Goal: Task Accomplishment & Management: Manage account settings

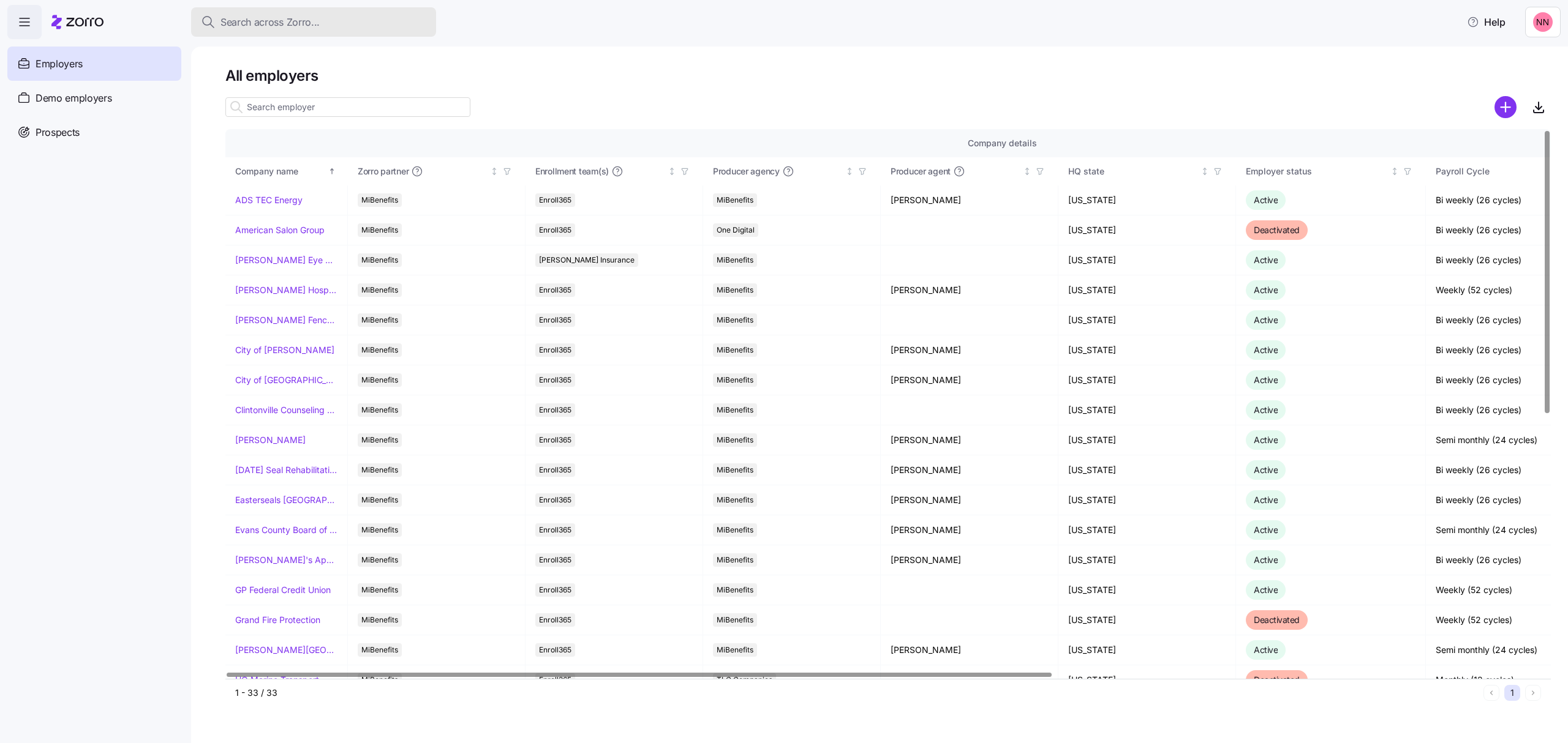
click at [265, 19] on span "Search across Zorro..." at bounding box center [270, 22] width 99 height 15
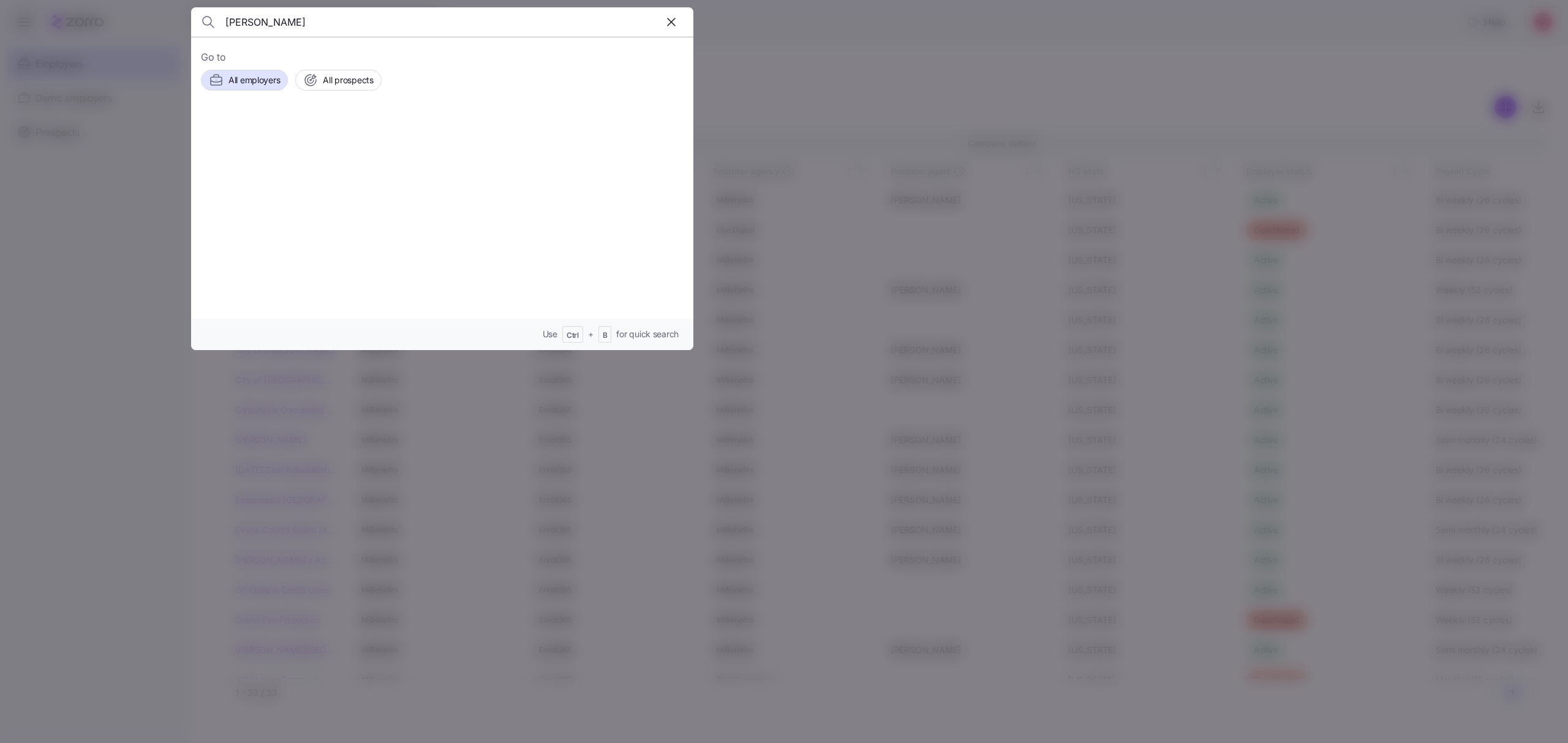
type input "[PERSON_NAME]"
click at [331, 140] on span "[PERSON_NAME]" at bounding box center [346, 138] width 80 height 15
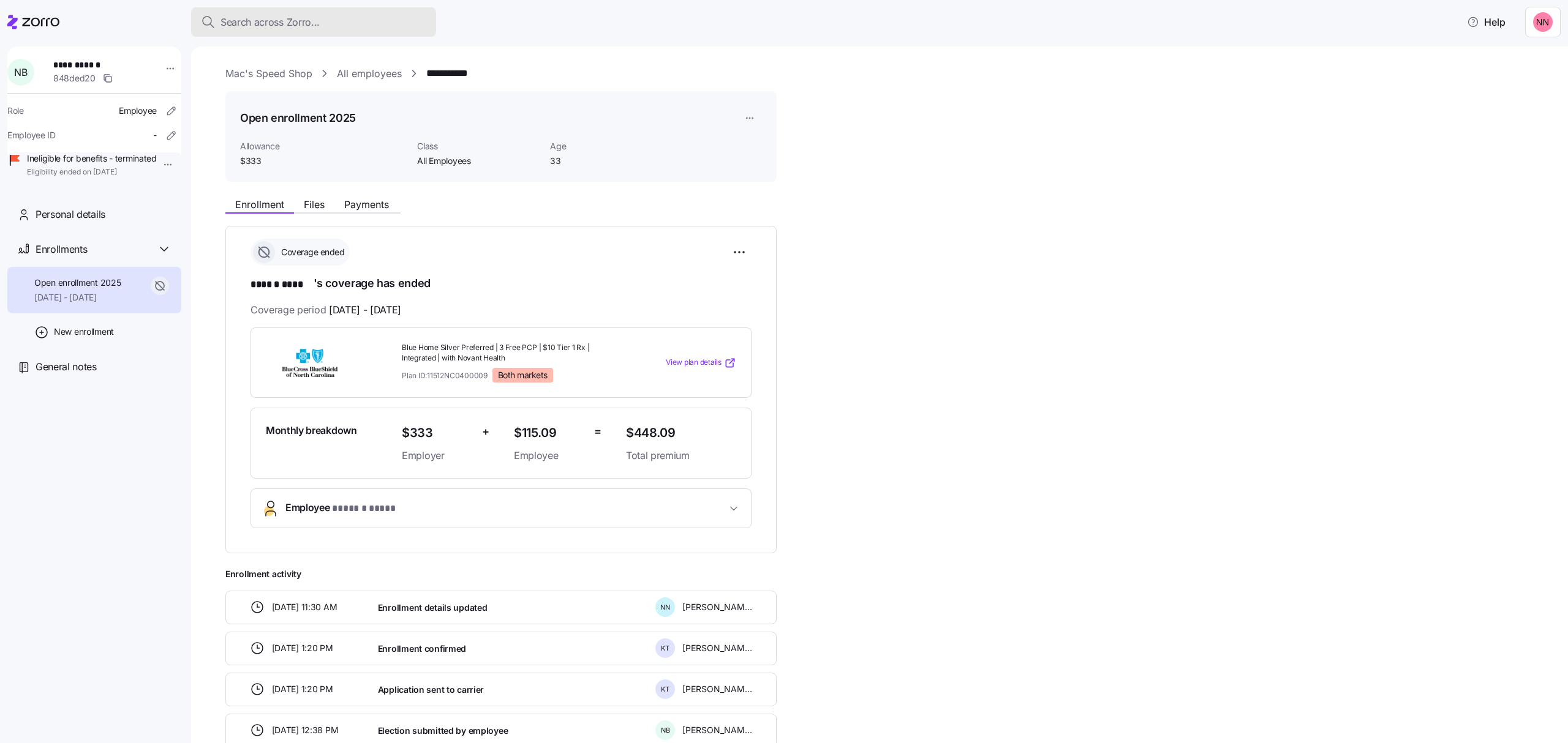
click at [266, 17] on span "Search across Zorro..." at bounding box center [270, 22] width 99 height 15
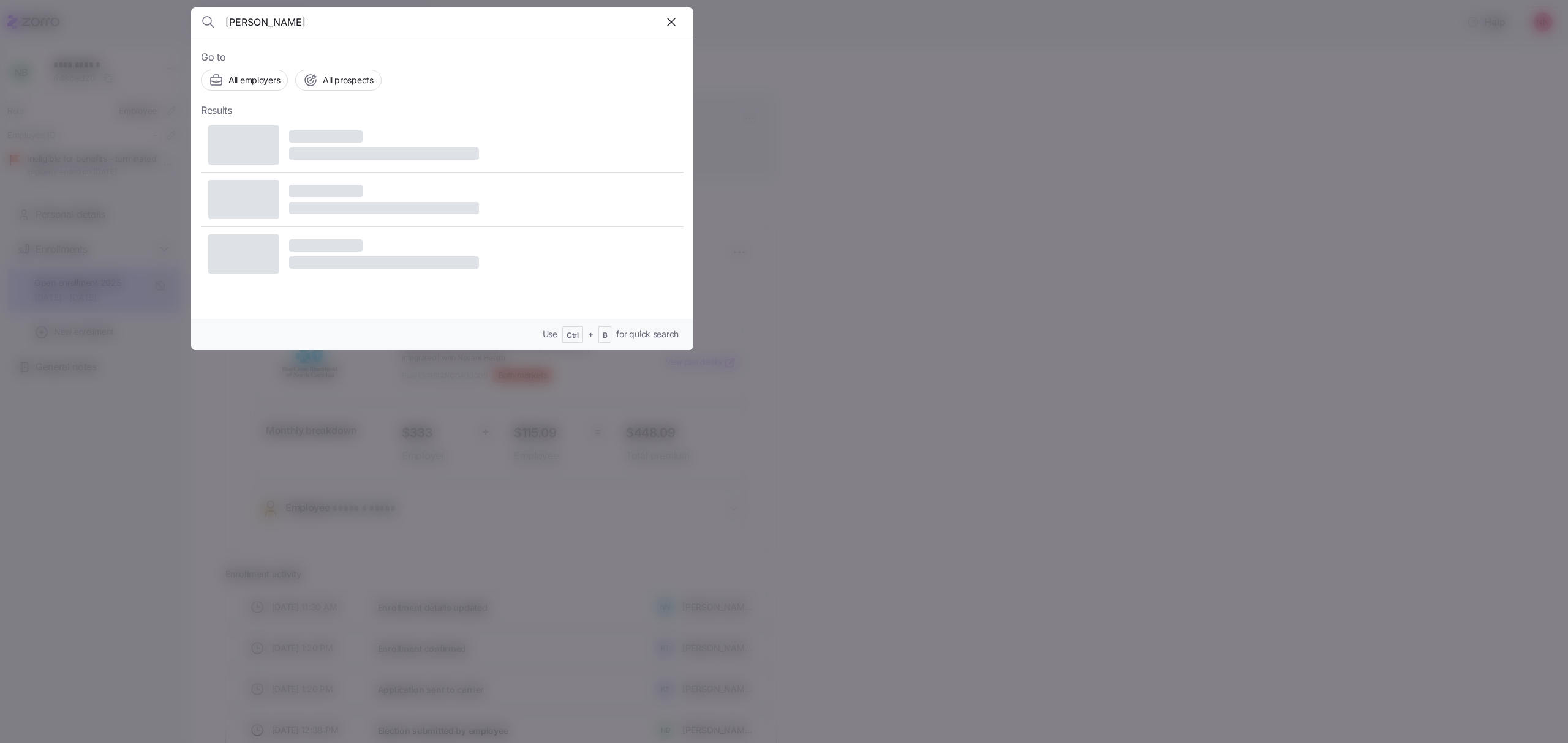
type input "[PERSON_NAME]"
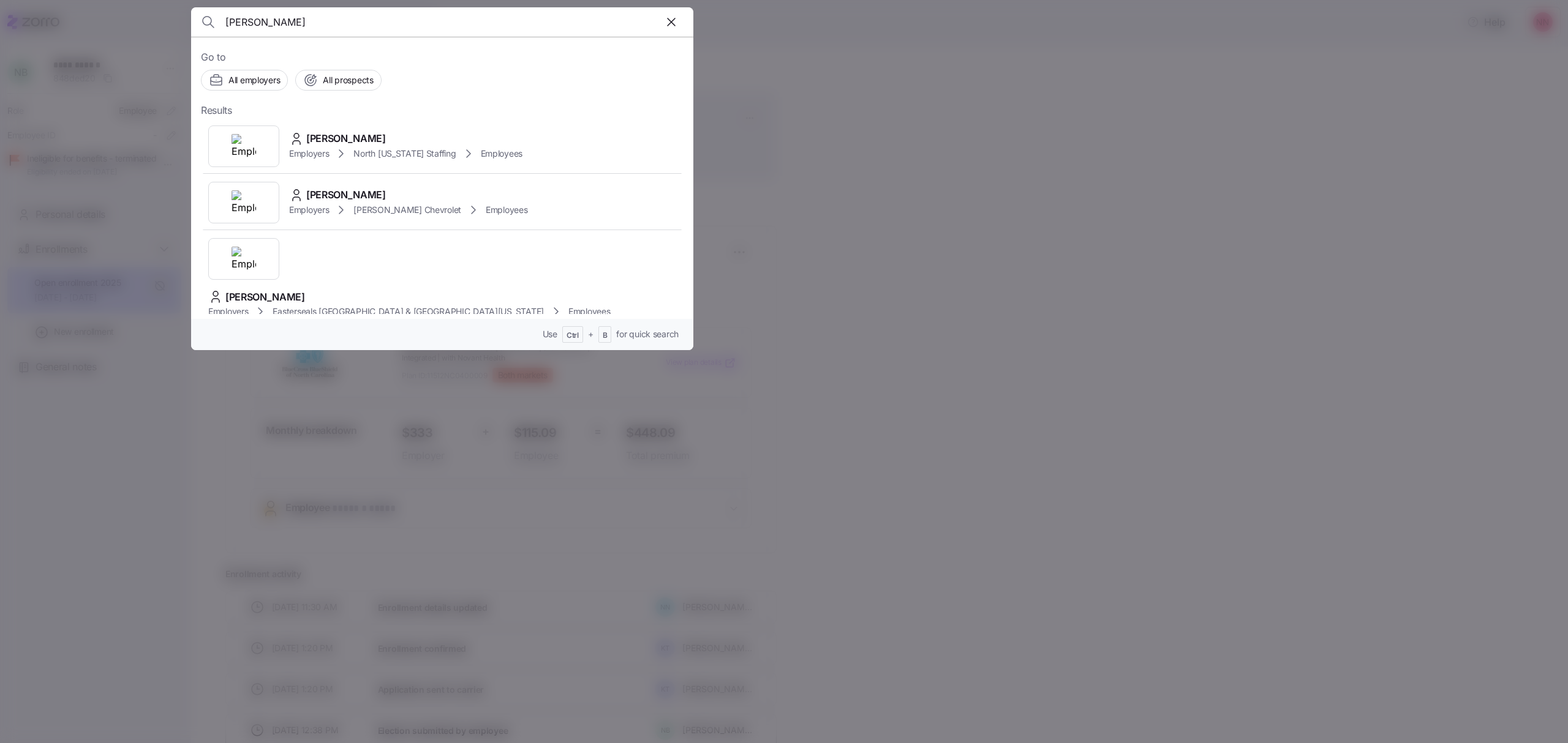
drag, startPoint x: 675, startPoint y: 22, endPoint x: 633, endPoint y: 22, distance: 42.0
click at [675, 22] on icon "button" at bounding box center [671, 21] width 15 height 15
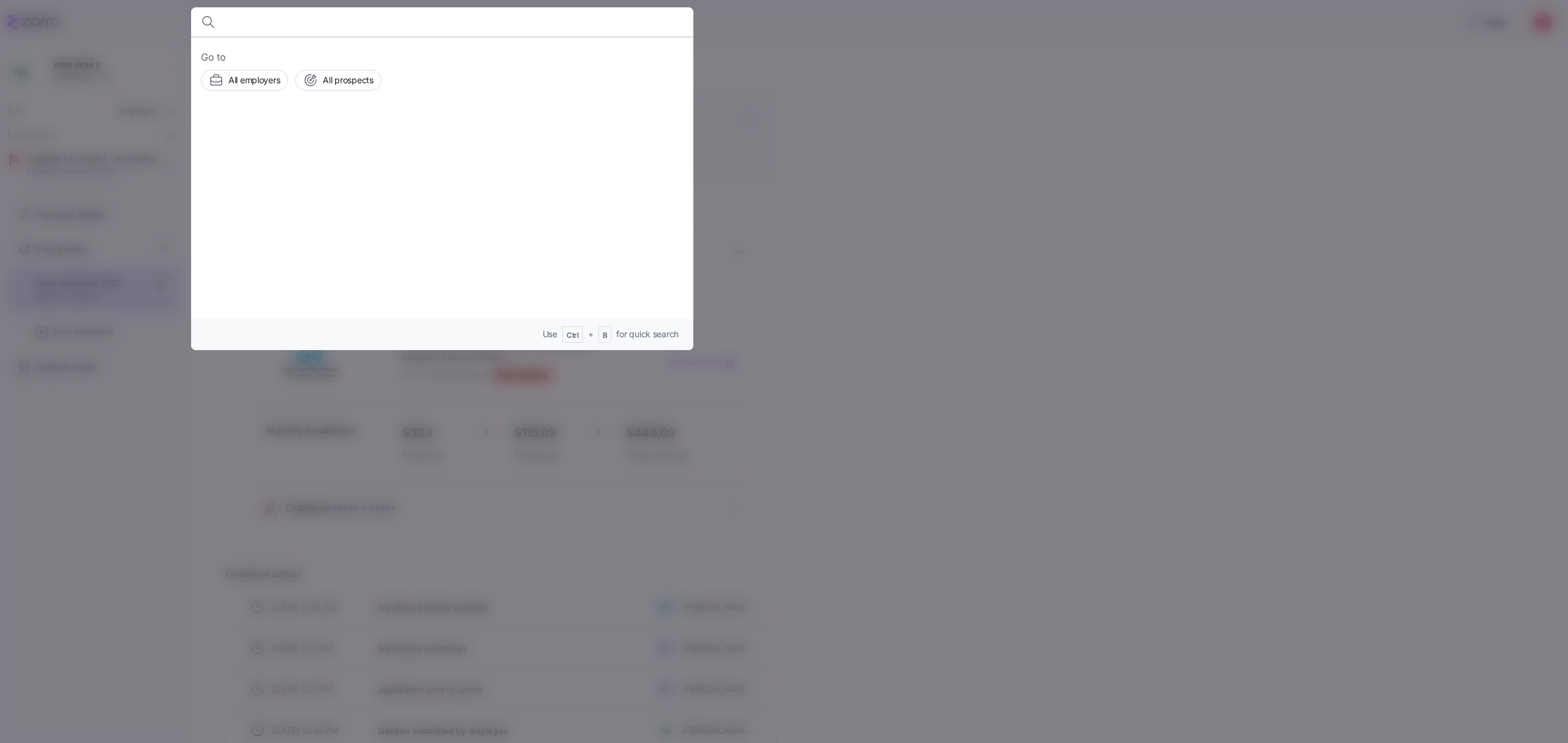
click at [368, 28] on input at bounding box center [382, 22] width 314 height 29
type input "[PERSON_NAME]"
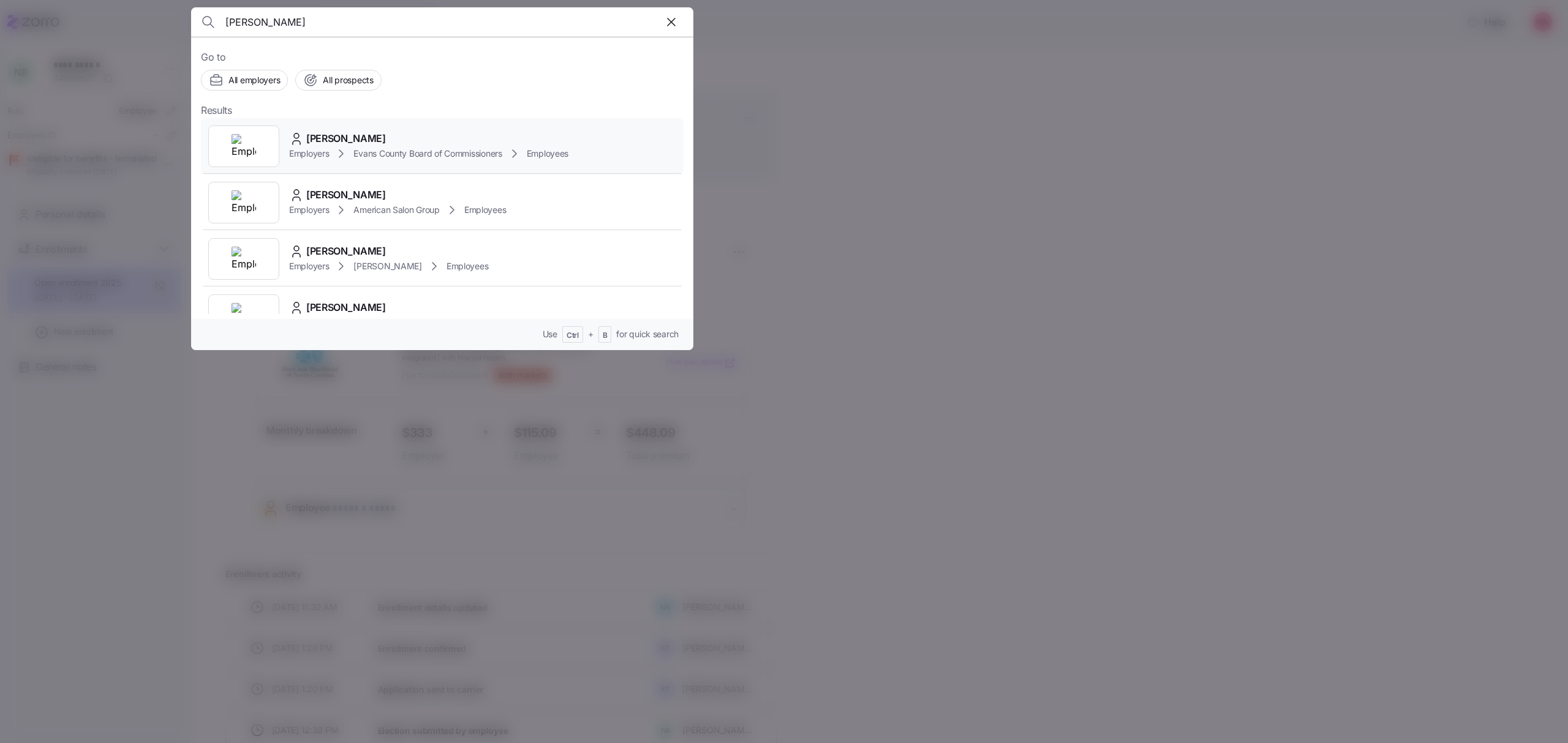
click at [317, 146] on div "Employers Evans County Board of Commissioners Employees" at bounding box center [428, 153] width 279 height 15
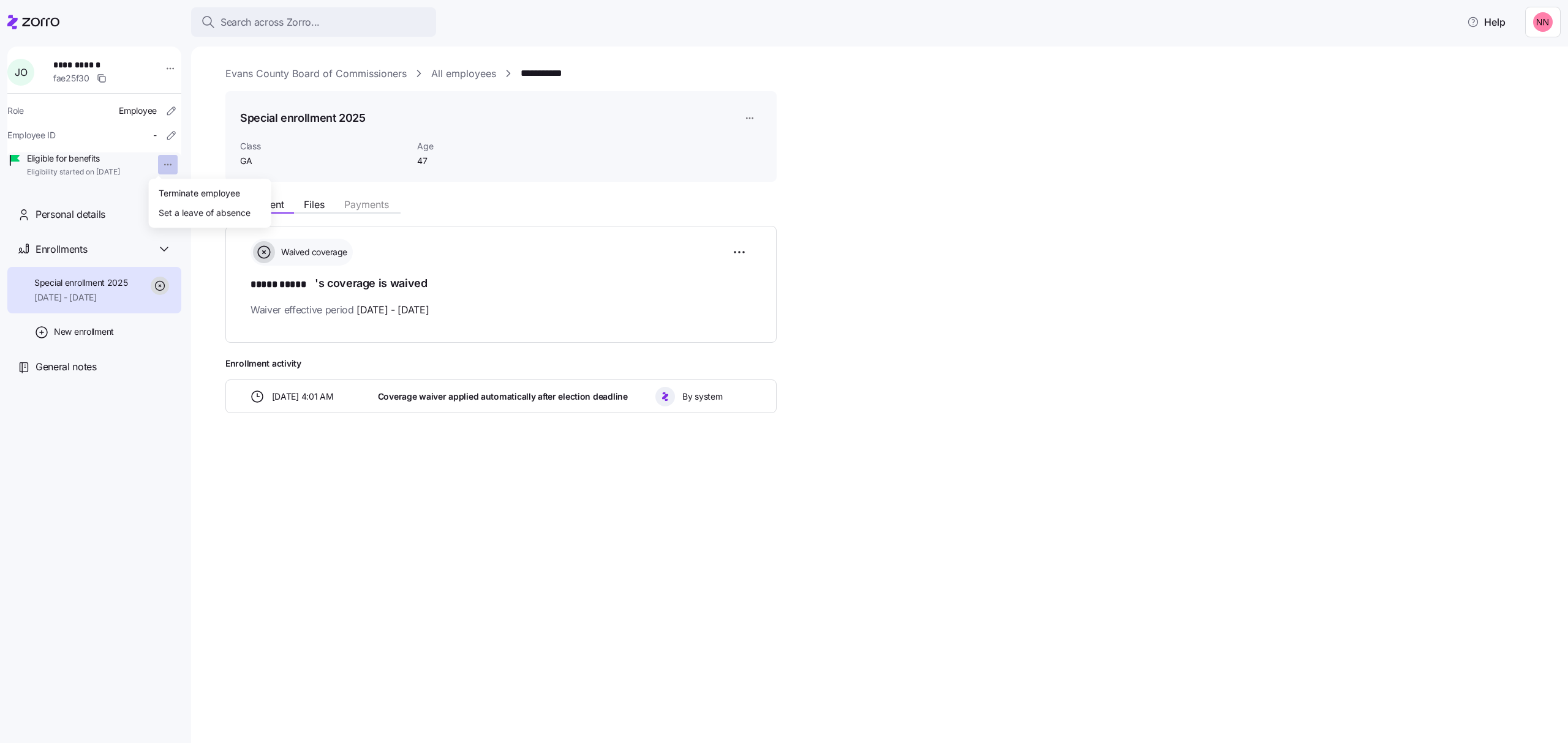
click at [155, 162] on html "**********" at bounding box center [784, 368] width 1568 height 736
click at [177, 191] on div "Terminate employee" at bounding box center [200, 193] width 82 height 13
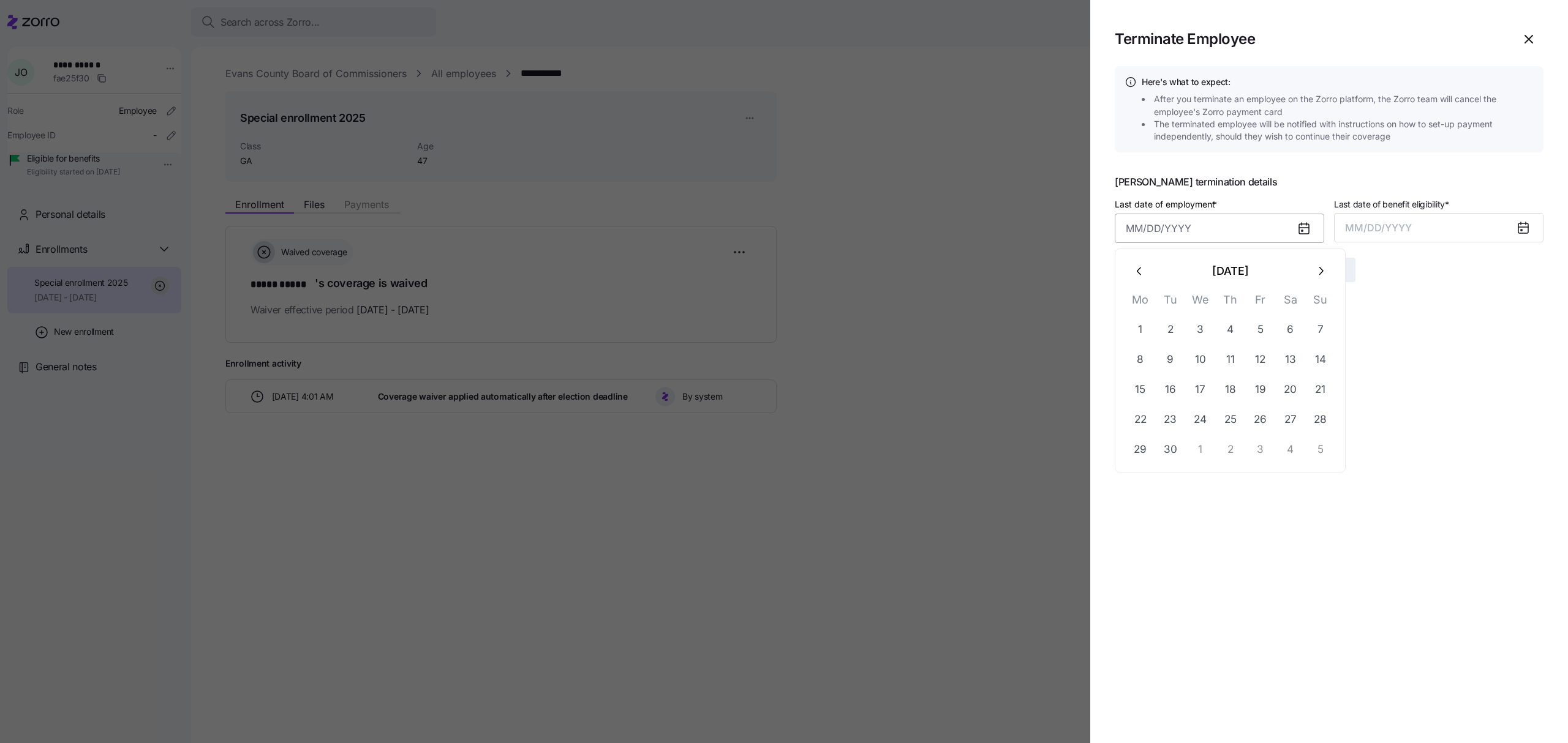
click at [1182, 235] on input "Last date of employment *" at bounding box center [1219, 229] width 209 height 29
click at [1170, 321] on button "2" at bounding box center [1170, 329] width 29 height 29
type input "[DATE]"
click at [1380, 226] on span "MM/DD/YYYY" at bounding box center [1378, 228] width 67 height 12
click at [1527, 363] on button "Sep" at bounding box center [1519, 365] width 70 height 29
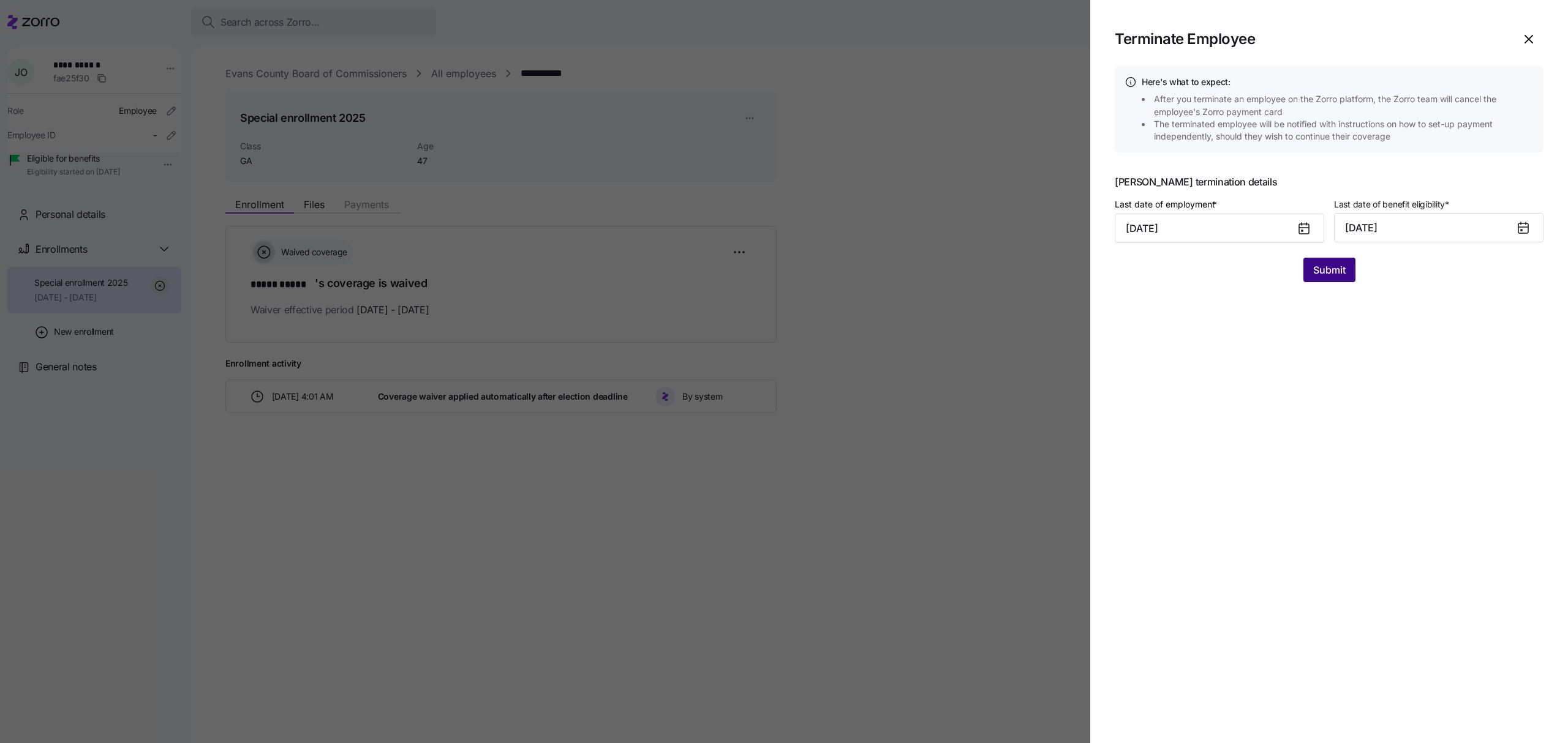
click at [1338, 268] on span "Submit" at bounding box center [1329, 269] width 33 height 15
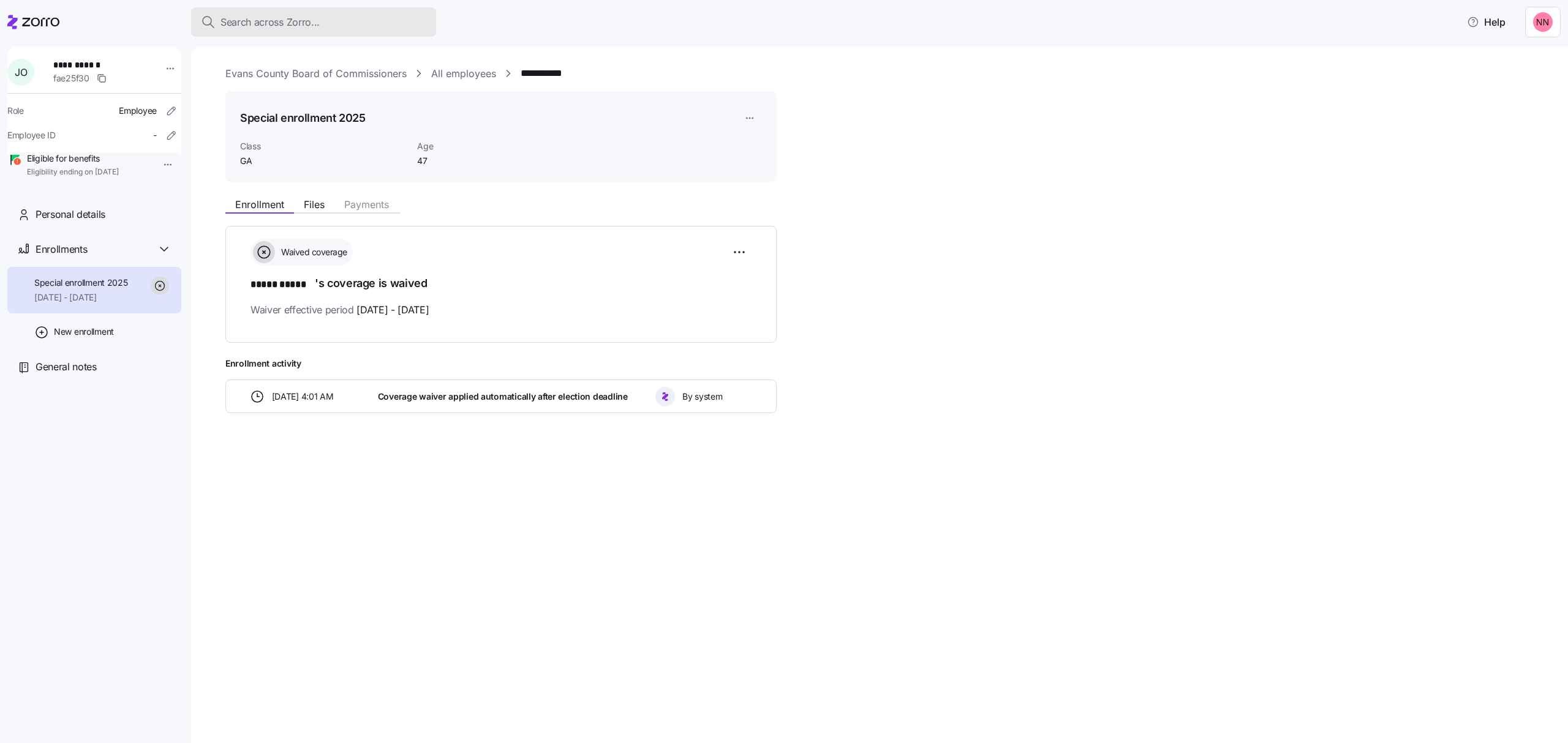
click at [317, 18] on span "Search across Zorro..." at bounding box center [270, 22] width 99 height 15
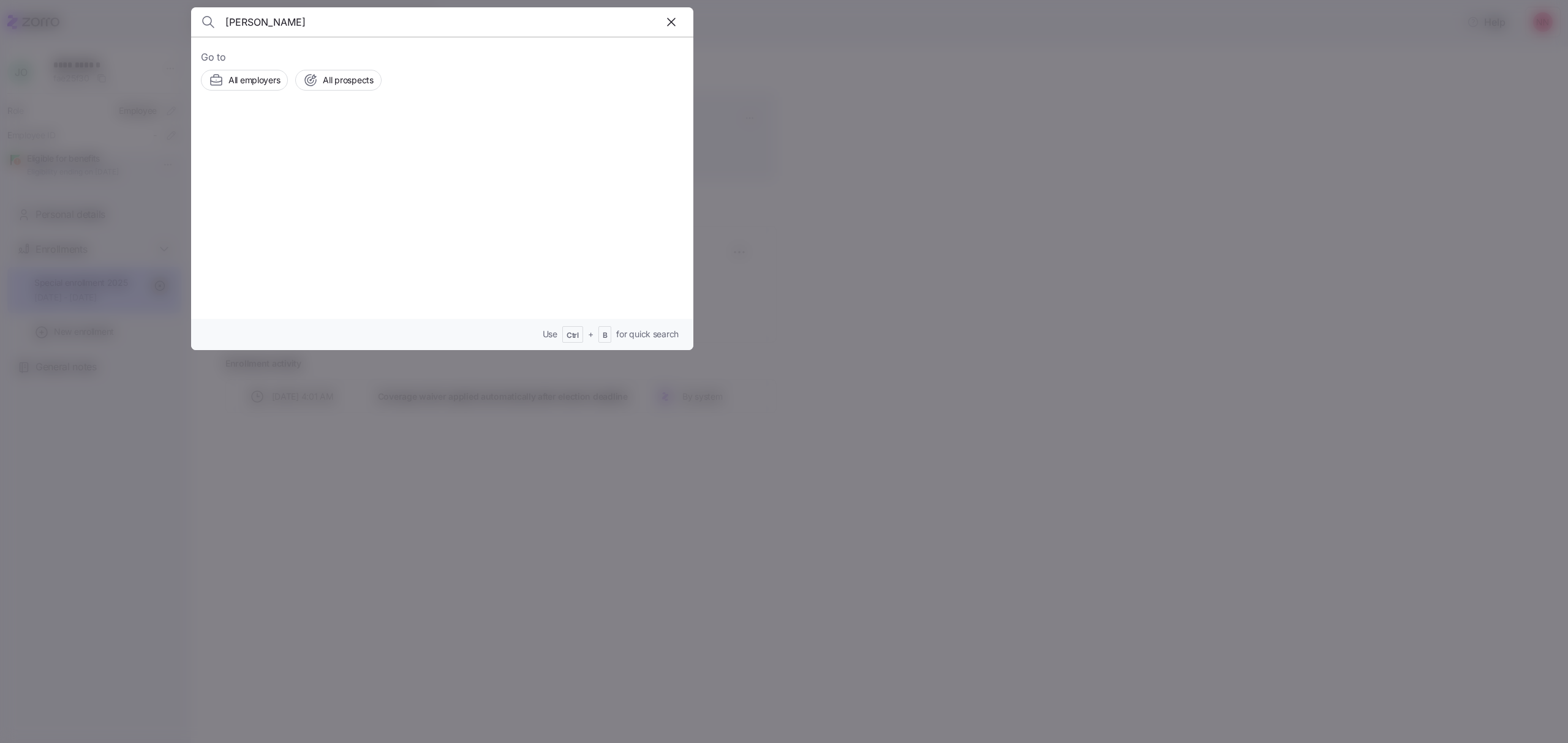
type input "[PERSON_NAME]"
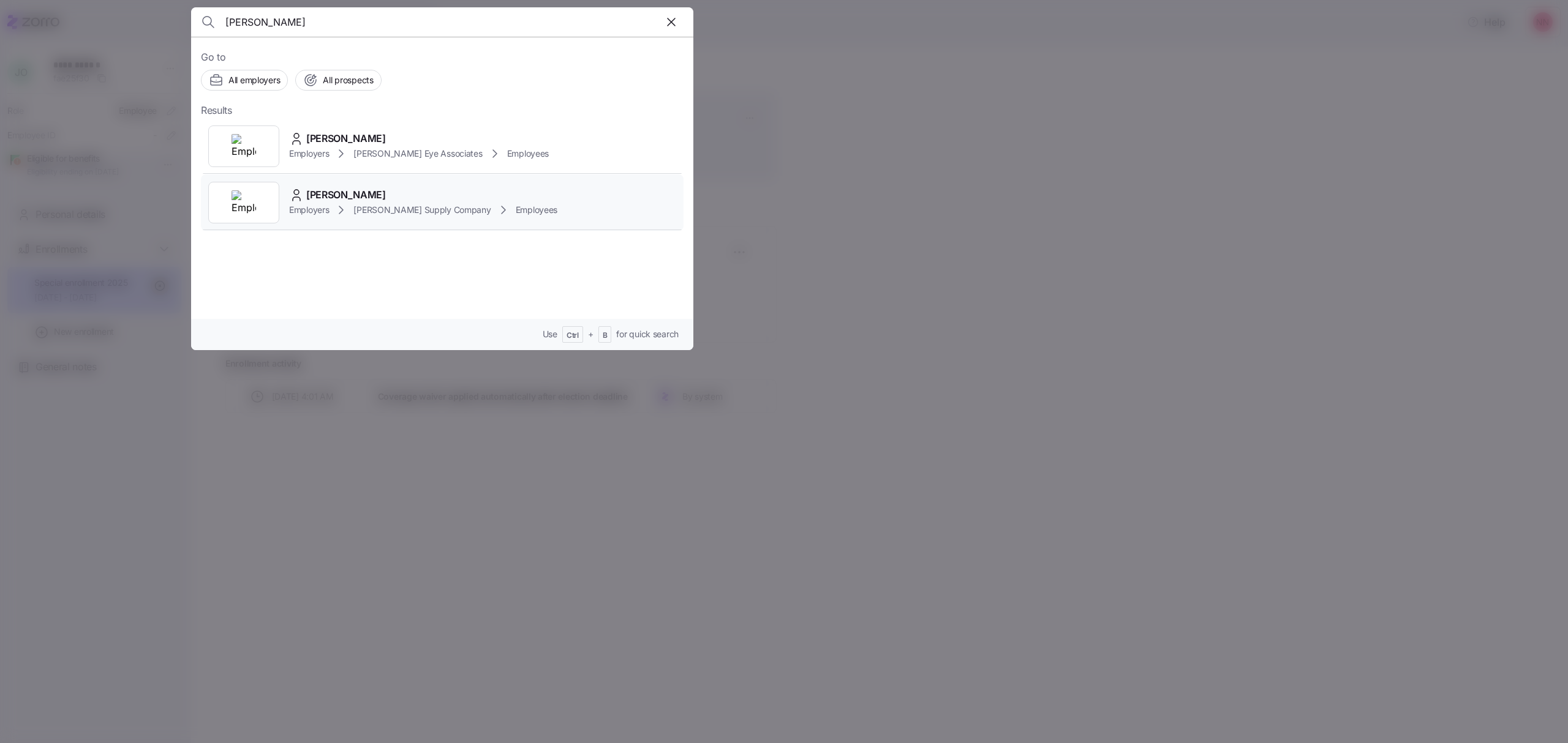
click at [370, 193] on div "[PERSON_NAME]" at bounding box center [423, 195] width 268 height 15
